Goal: Task Accomplishment & Management: Use online tool/utility

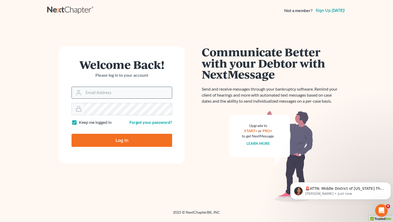
click at [105, 91] on input "Email Address" at bounding box center [128, 93] width 88 height 12
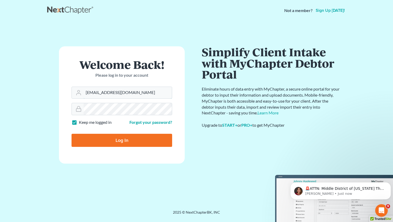
type input "[EMAIL_ADDRESS][DOMAIN_NAME]"
click at [112, 141] on input "Log In" at bounding box center [122, 140] width 101 height 13
type input "Thinking..."
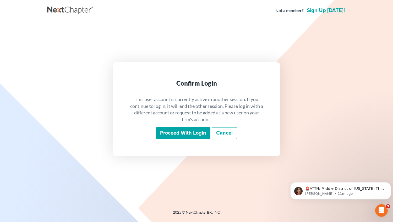
click at [190, 135] on input "Proceed with login" at bounding box center [183, 133] width 54 height 12
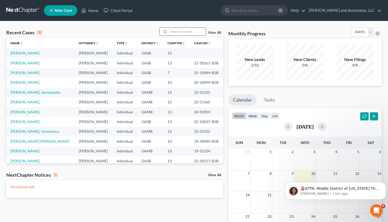
click at [172, 31] on input "search" at bounding box center [187, 32] width 37 height 8
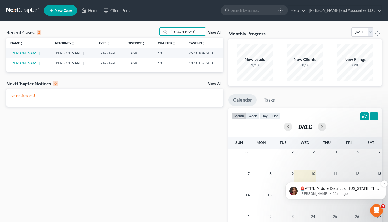
type input "[PERSON_NAME]"
click at [326, 188] on p "🚨ATTN: Middle District of [US_STATE] The court has added a new Credit Counselin…" at bounding box center [340, 188] width 79 height 5
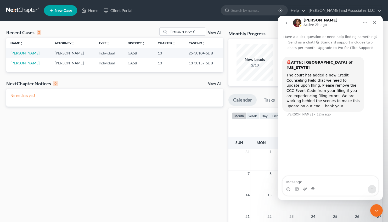
click at [15, 51] on link "[PERSON_NAME]" at bounding box center [24, 53] width 29 height 4
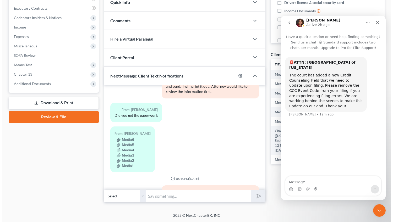
scroll to position [1166, 0]
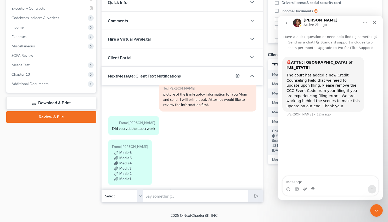
click at [124, 176] on div "Media1" at bounding box center [130, 178] width 36 height 5
click at [122, 177] on button "Media1" at bounding box center [122, 179] width 17 height 4
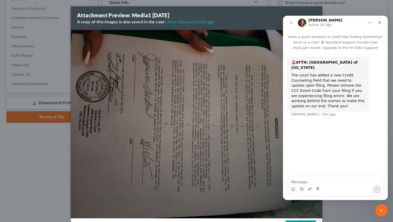
click at [329, 213] on div "Attachment Preview: Media1 [DATE] A copy of this images is also saved in the ca…" at bounding box center [196, 111] width 393 height 222
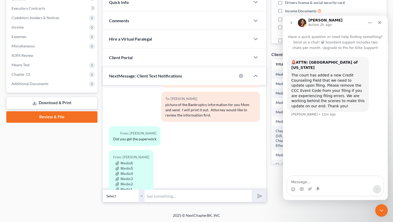
click at [223, 209] on div "To: [PERSON_NAME] Yes, I received the paperwork. It appears that your mother ha…" at bounding box center [210, 224] width 99 height 30
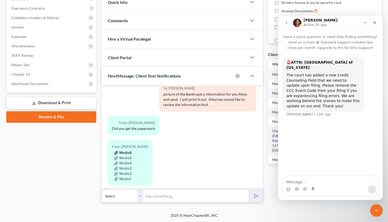
click at [126, 151] on button "Media6" at bounding box center [123, 153] width 18 height 4
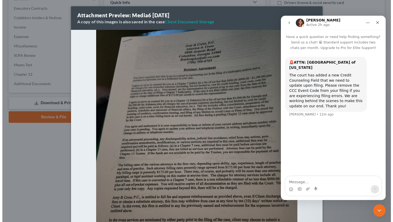
scroll to position [1150, 0]
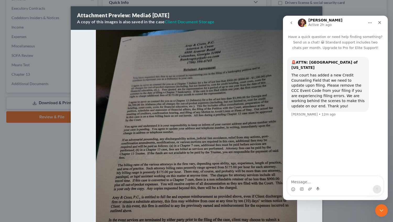
click at [151, 39] on img at bounding box center [196, 164] width 201 height 268
click at [381, 23] on icon "Close" at bounding box center [379, 22] width 4 height 4
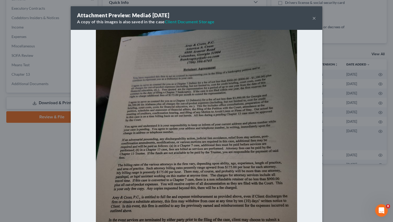
scroll to position [100, 0]
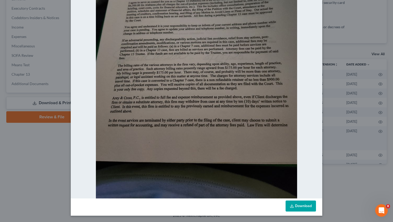
click at [300, 204] on link "Download" at bounding box center [301, 206] width 30 height 11
